Goal: Information Seeking & Learning: Find specific fact

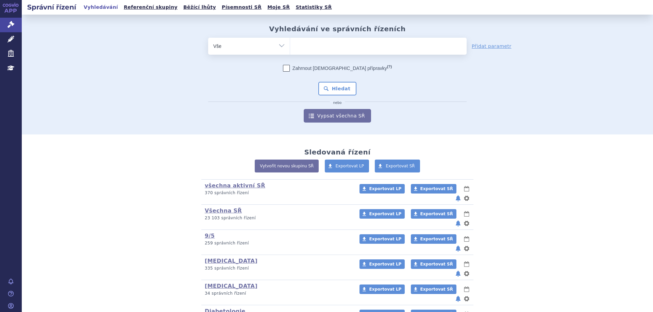
click at [316, 48] on ul at bounding box center [378, 45] width 176 height 14
click at [290, 48] on select at bounding box center [290, 45] width 0 height 17
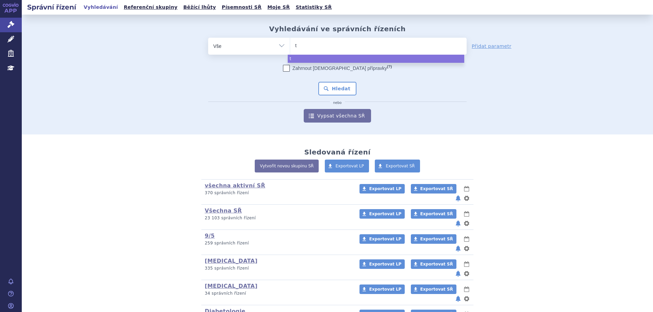
type input "tr"
type input "tru"
type input "trux"
type input "truxi"
type input "truxim"
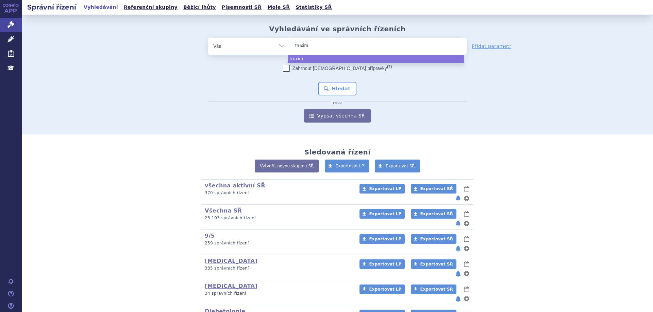
type input "truxima"
select select "truxima"
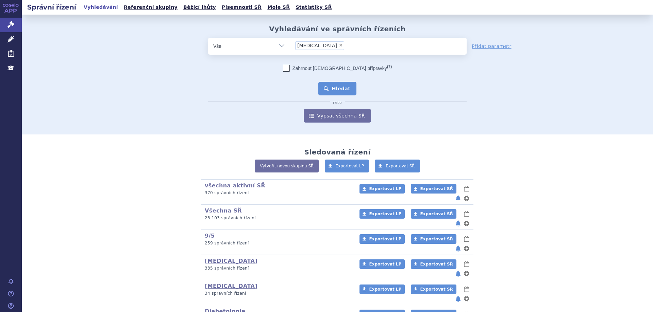
click at [329, 88] on button "Hledat" at bounding box center [337, 89] width 38 height 14
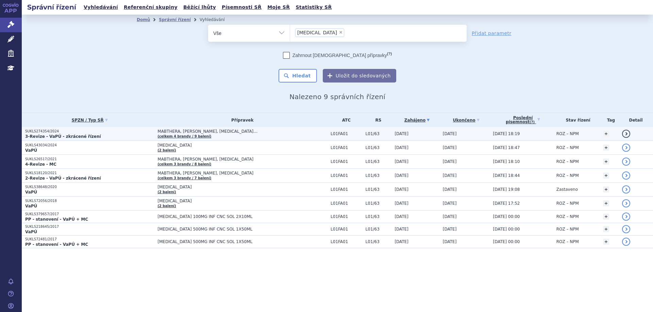
click at [31, 132] on p "SUKLS274354/2024" at bounding box center [89, 131] width 129 height 5
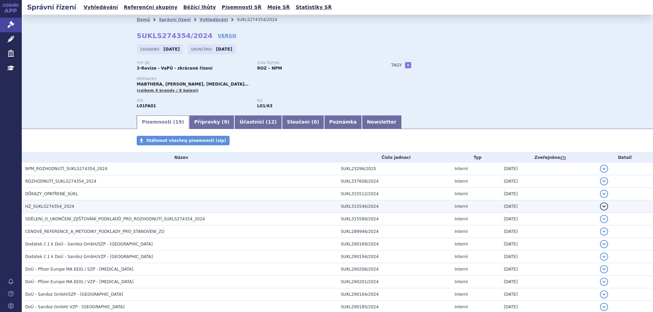
click at [35, 205] on span "HZ_SUKLS274354_2024" at bounding box center [49, 206] width 49 height 5
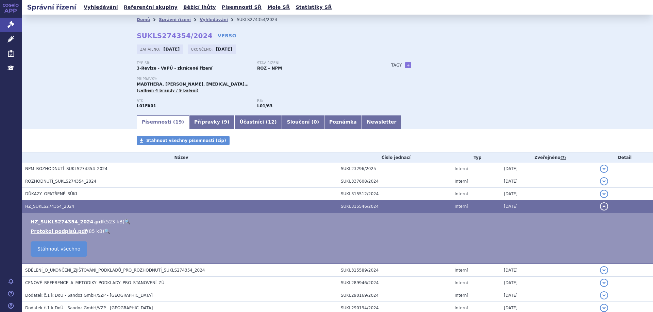
scroll to position [34, 0]
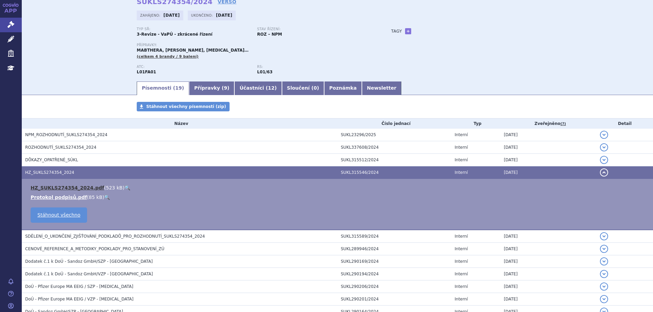
click at [48, 188] on link "HZ_SUKLS274354_2024.pdf" at bounding box center [67, 187] width 73 height 5
click at [5, 37] on link "Léčivé přípravky" at bounding box center [11, 39] width 22 height 14
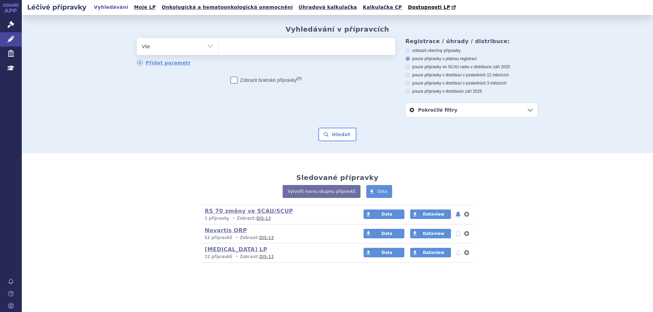
click at [275, 47] on ul at bounding box center [307, 45] width 176 height 14
click at [219, 47] on select at bounding box center [218, 46] width 0 height 17
click at [212, 45] on select "Vše Přípravek/SUKL kód MAH VPOIS ATC/Aktivní látka Léková forma Síla" at bounding box center [178, 45] width 82 height 15
click at [208, 48] on select "Vše Přípravek/SUKL kód MAH VPOIS ATC/Aktivní látka Léková forma Síla" at bounding box center [178, 45] width 82 height 15
click at [207, 47] on select "Vše Přípravek/SUKL kód MAH VPOIS ATC/Aktivní látka Léková forma Síla" at bounding box center [178, 45] width 82 height 15
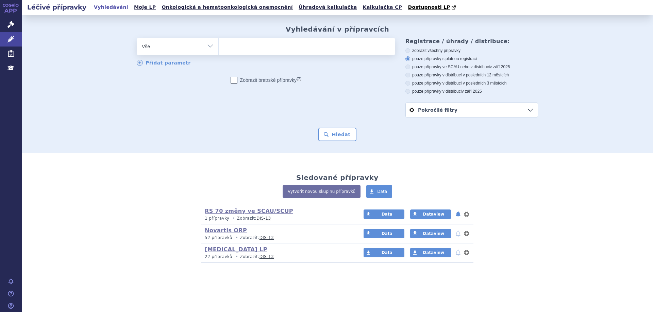
select select "filter-reference-group"
click at [137, 38] on select "Vše Přípravek/SUKL kód MAH VPOIS ATC/Aktivní látka Léková forma Síla" at bounding box center [178, 45] width 82 height 15
click at [280, 43] on ul at bounding box center [307, 45] width 176 height 14
click at [219, 43] on select at bounding box center [218, 46] width 0 height 17
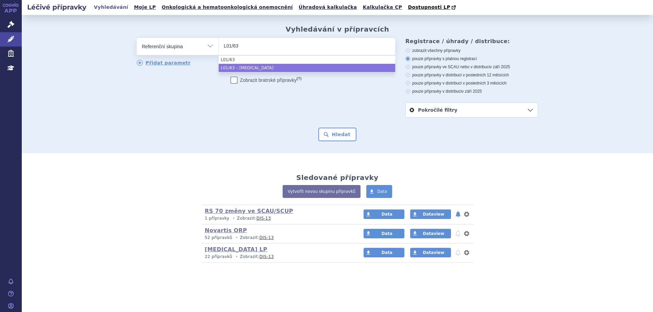
type input "L01/63"
select select "3e375972-776e-4971-8efb-df7221d90ac5"
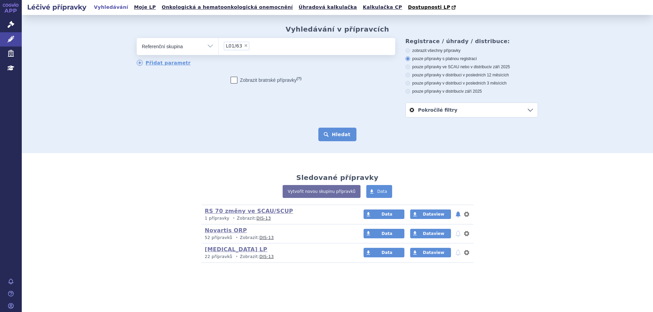
click at [337, 139] on button "Hledat" at bounding box center [337, 135] width 38 height 14
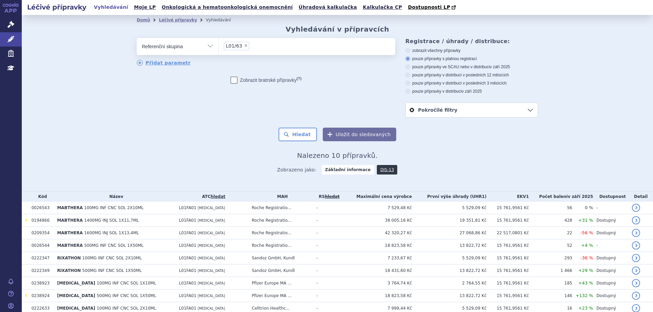
click at [417, 167] on div "Zobrazeno jako: Základní informace DIS-13" at bounding box center [337, 170] width 401 height 20
click at [138, 20] on link "Domů" at bounding box center [143, 20] width 13 height 5
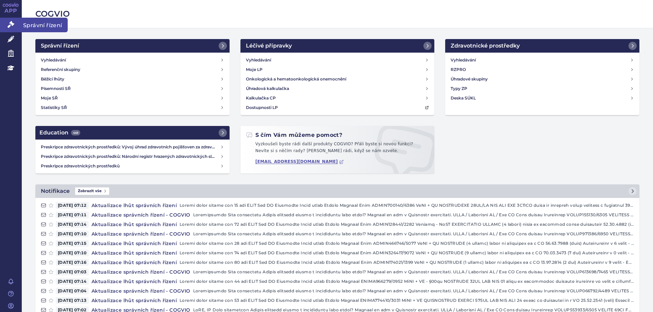
click at [15, 26] on link "Správní řízení" at bounding box center [11, 25] width 22 height 14
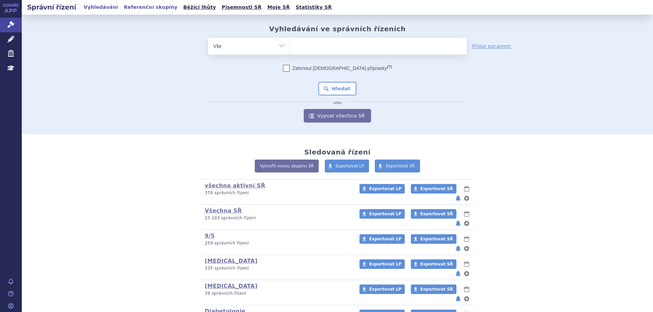
click at [144, 13] on ul "Vyhledávání Referenční skupiny Běžící lhůty Písemnosti SŘ Moje SŘ Statistiky SŘ" at bounding box center [208, 7] width 252 height 15
click at [141, 7] on link "Referenční skupiny" at bounding box center [151, 7] width 58 height 9
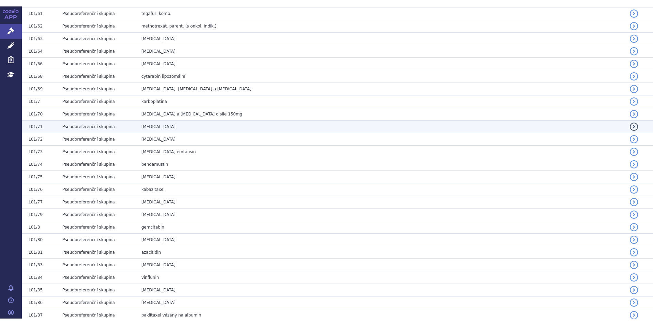
scroll to position [12683, 0]
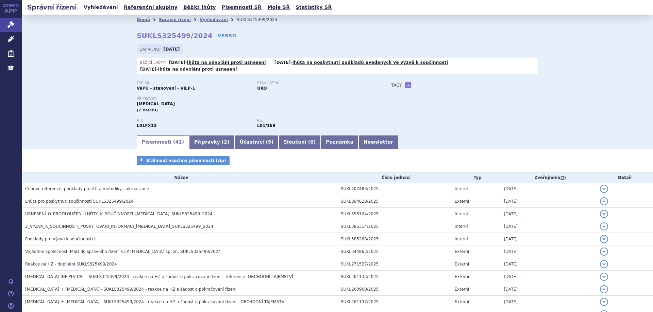
click at [88, 3] on link "Vyhledávání" at bounding box center [101, 7] width 38 height 9
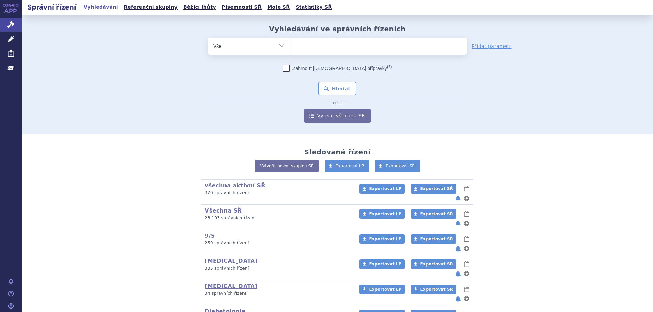
click at [318, 39] on ul at bounding box center [378, 45] width 176 height 14
click at [290, 39] on select at bounding box center [290, 45] width 0 height 17
click at [318, 42] on ul at bounding box center [378, 45] width 176 height 14
click at [290, 42] on select at bounding box center [290, 45] width 0 height 17
